Goal: Browse casually: Explore the website without a specific task or goal

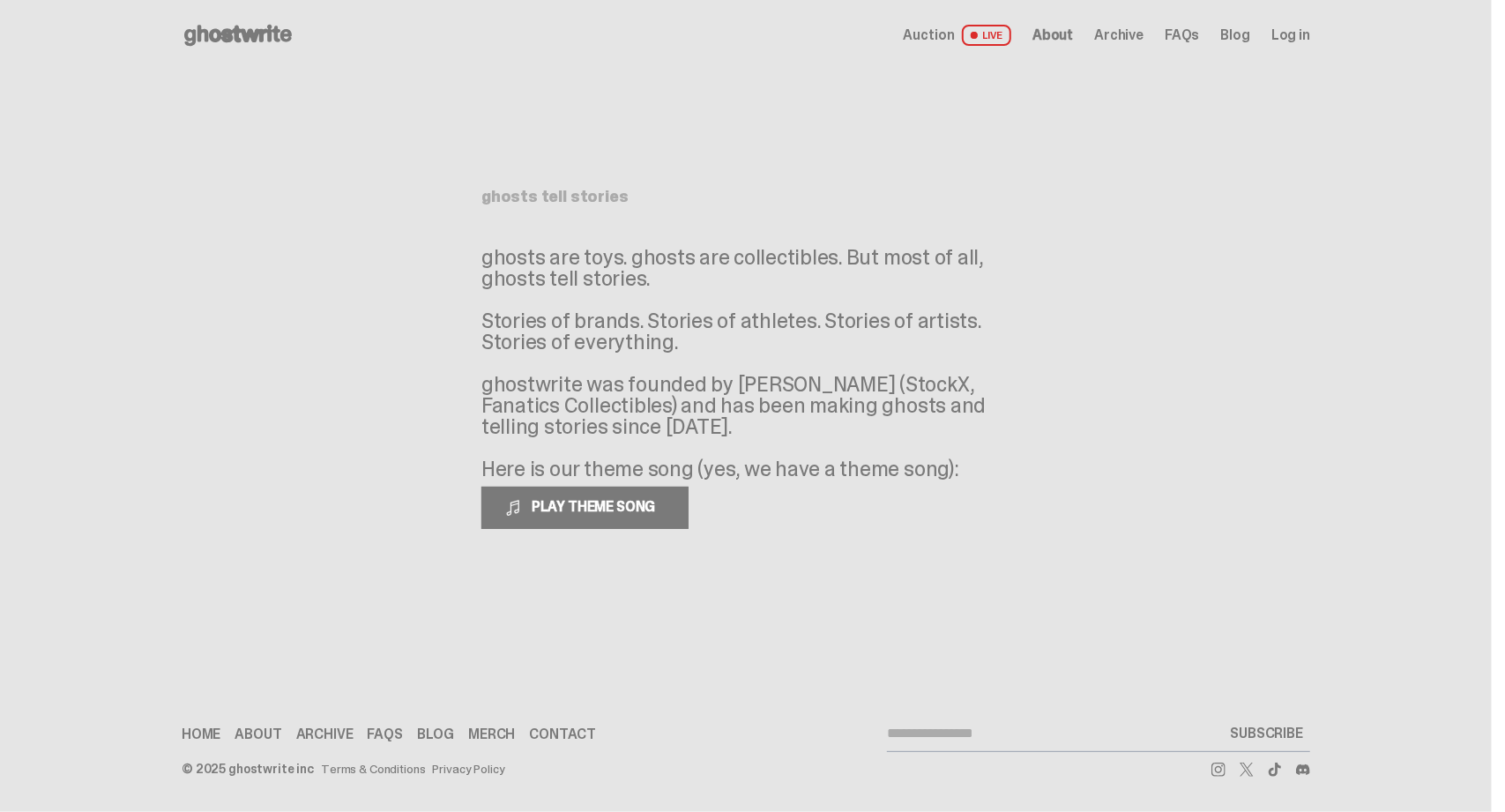
click at [225, 32] on use at bounding box center [239, 35] width 108 height 21
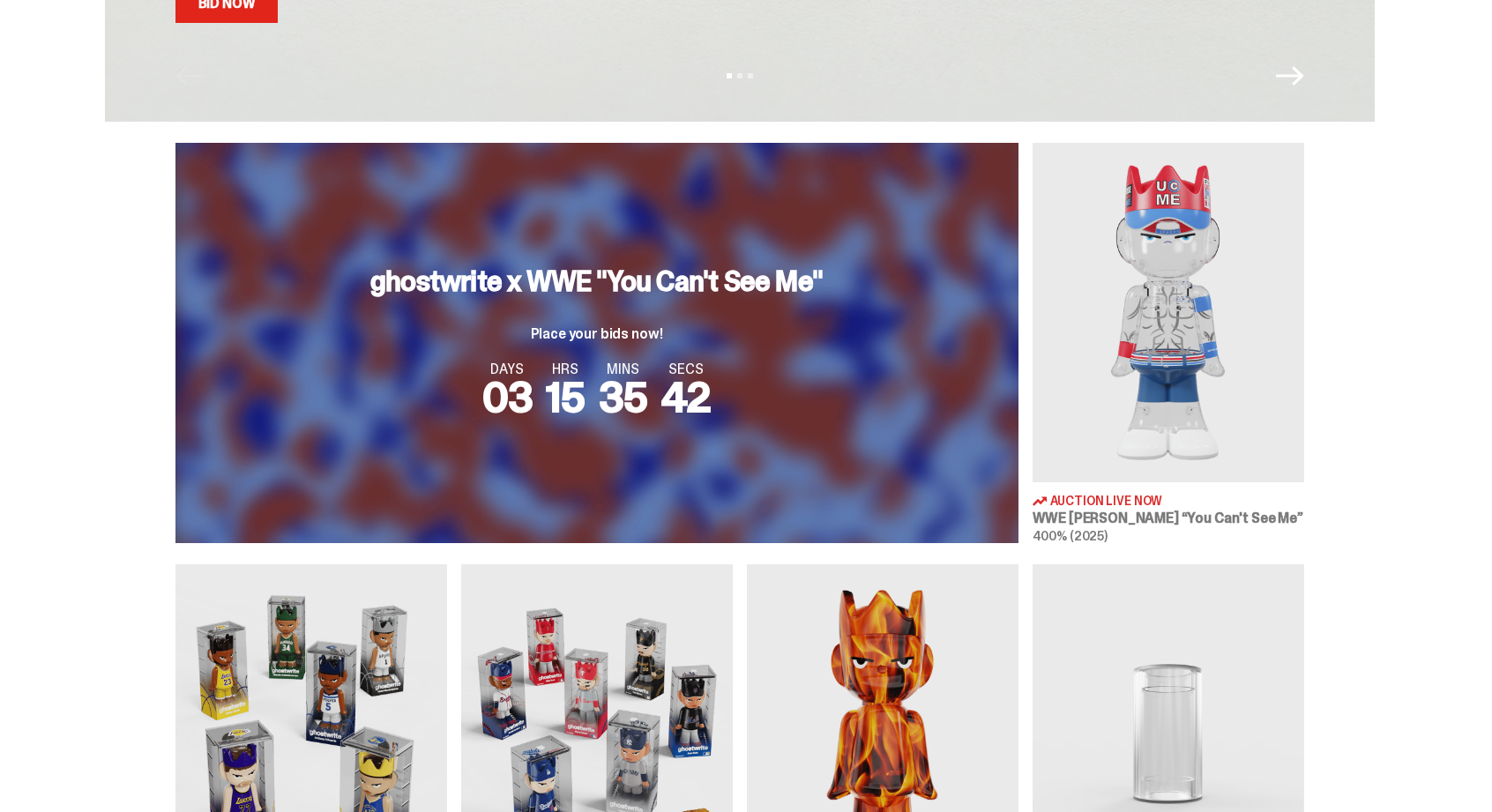
scroll to position [521, 0]
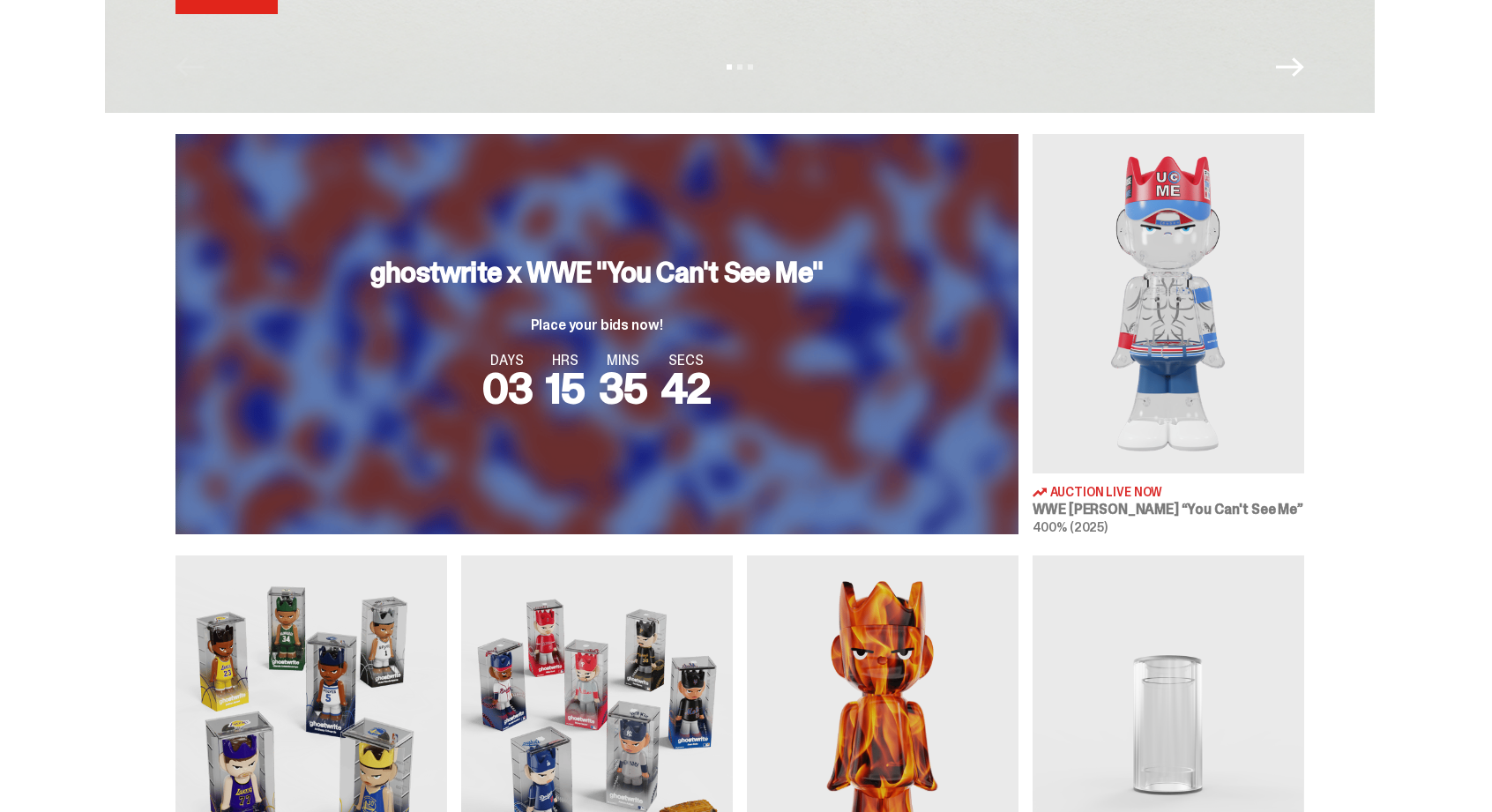
click at [671, 264] on h3 "ghostwrite x WWE "You Can't See Me"" at bounding box center [596, 273] width 453 height 28
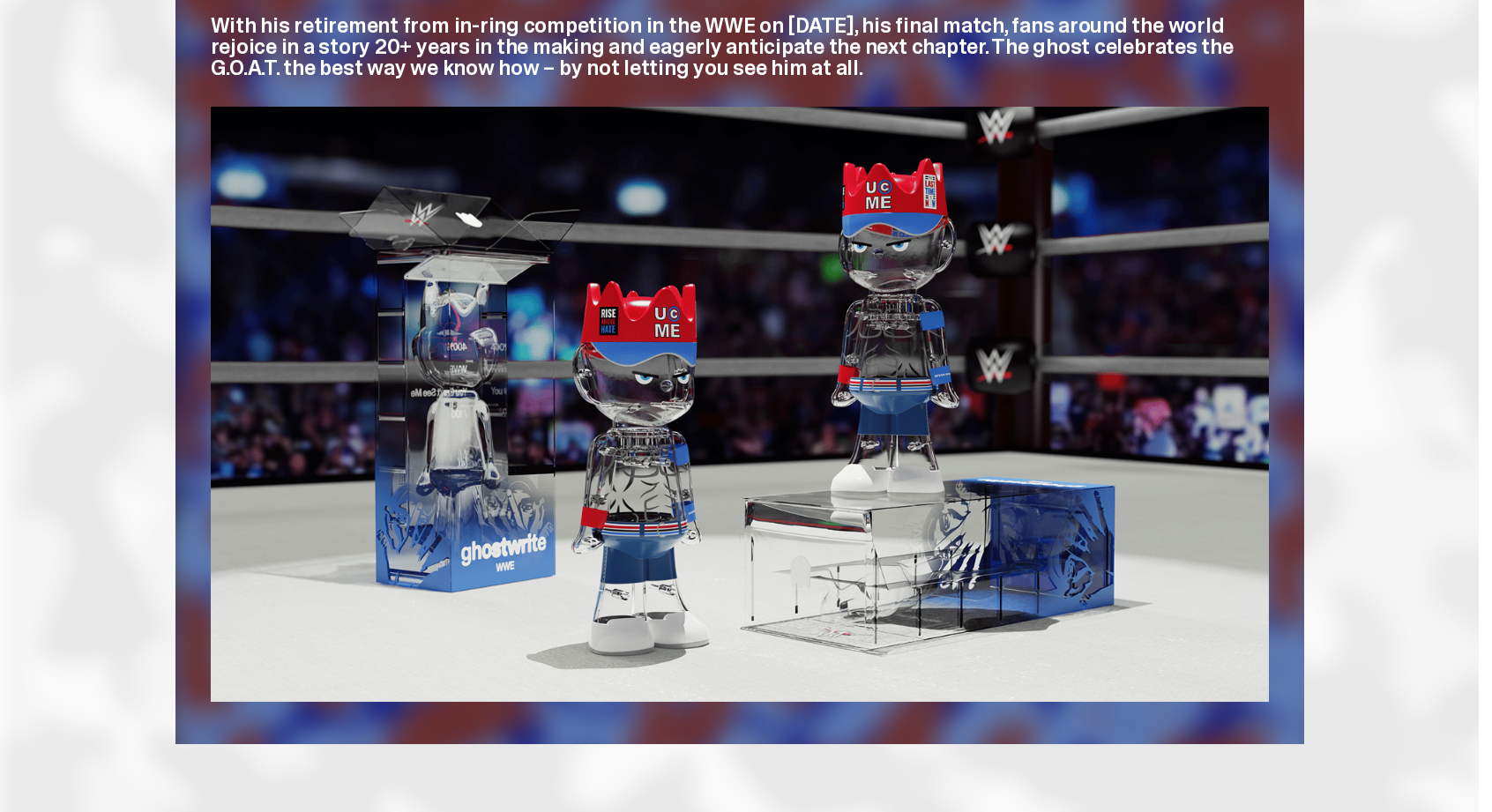
scroll to position [991, 0]
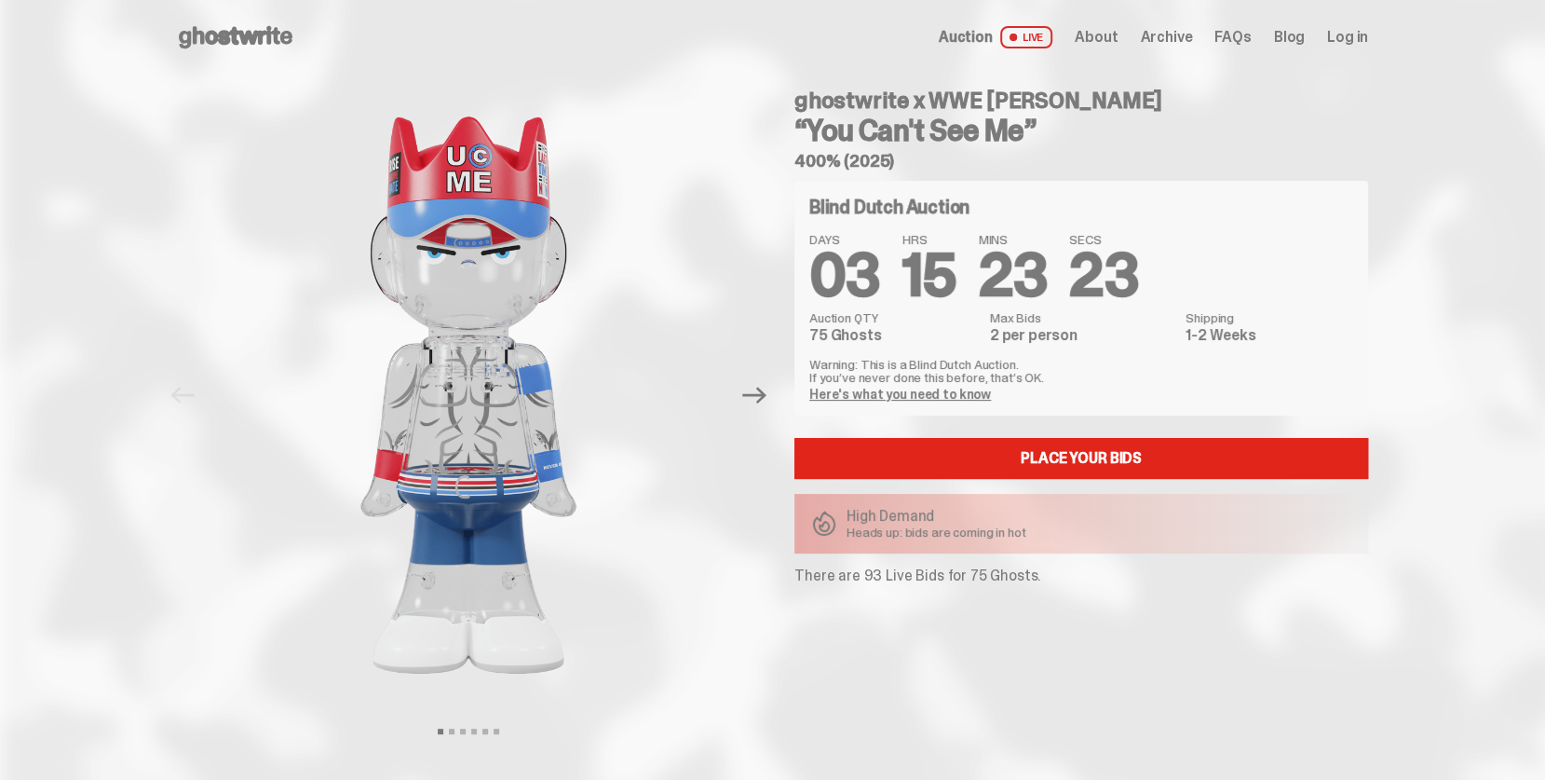
click at [203, 46] on icon at bounding box center [235, 37] width 119 height 30
